Goal: Task Accomplishment & Management: Manage account settings

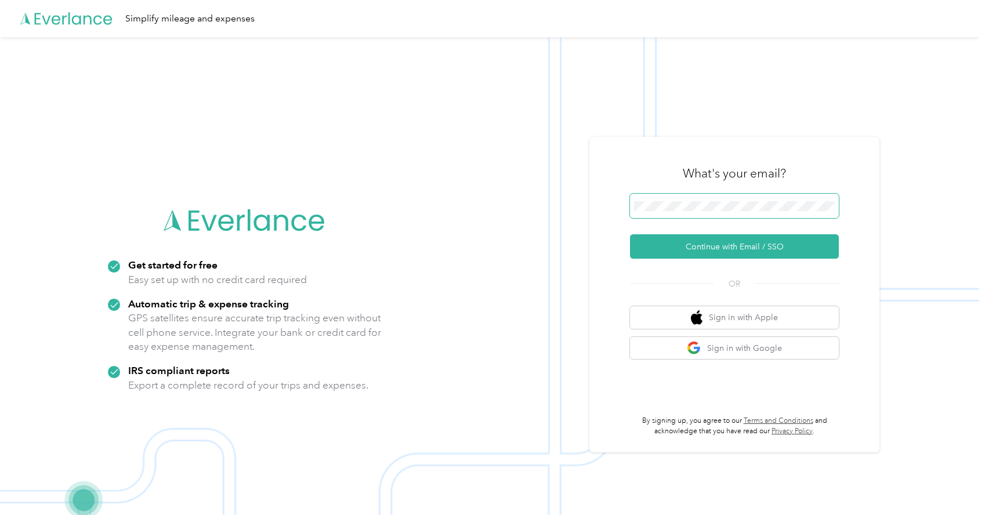
click at [664, 195] on span at bounding box center [734, 206] width 209 height 24
click at [740, 248] on button "Continue with Email / SSO" at bounding box center [734, 246] width 209 height 24
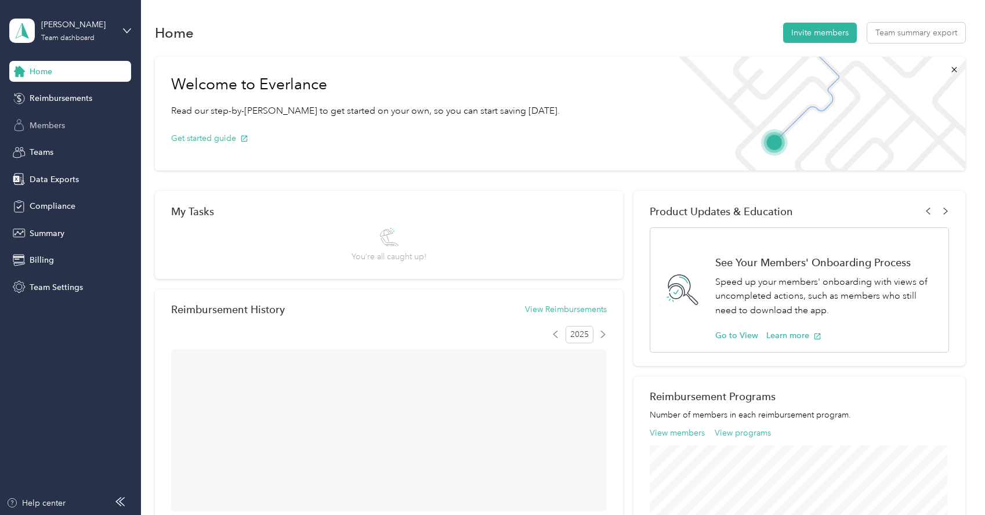
click at [55, 123] on span "Members" at bounding box center [47, 125] width 35 height 12
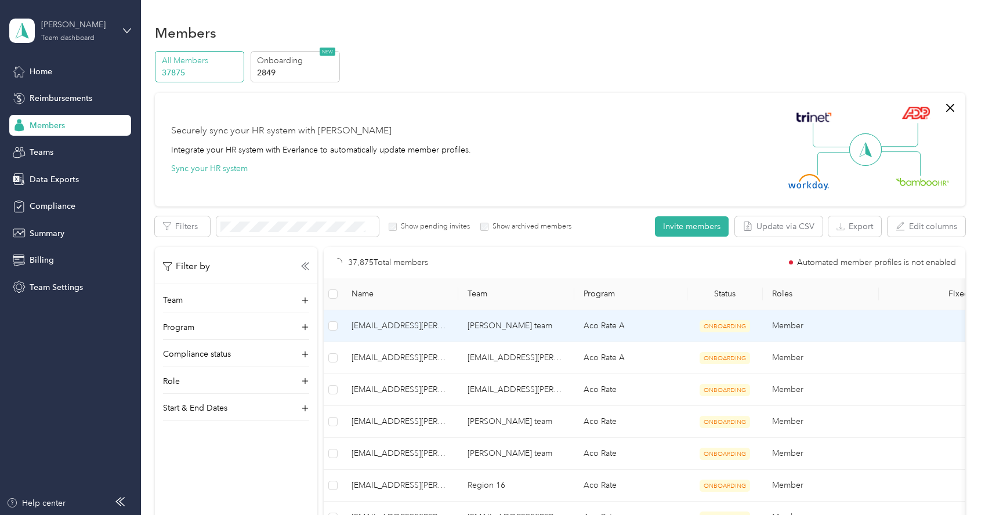
click at [57, 30] on div "[PERSON_NAME]" at bounding box center [77, 25] width 73 height 12
click at [74, 149] on div "Log out" at bounding box center [164, 148] width 294 height 20
